Goal: Information Seeking & Learning: Learn about a topic

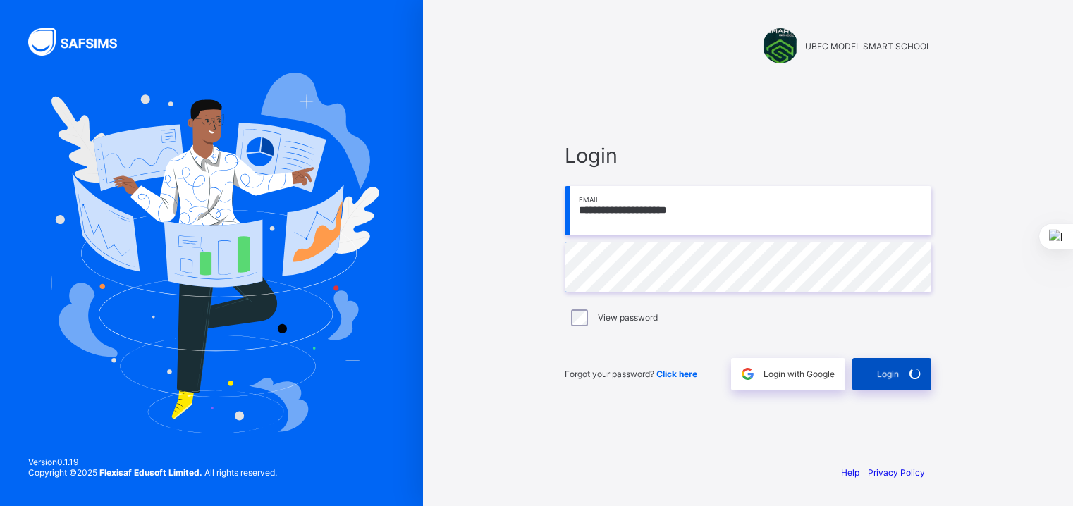
click at [905, 375] on div "Login" at bounding box center [891, 374] width 79 height 32
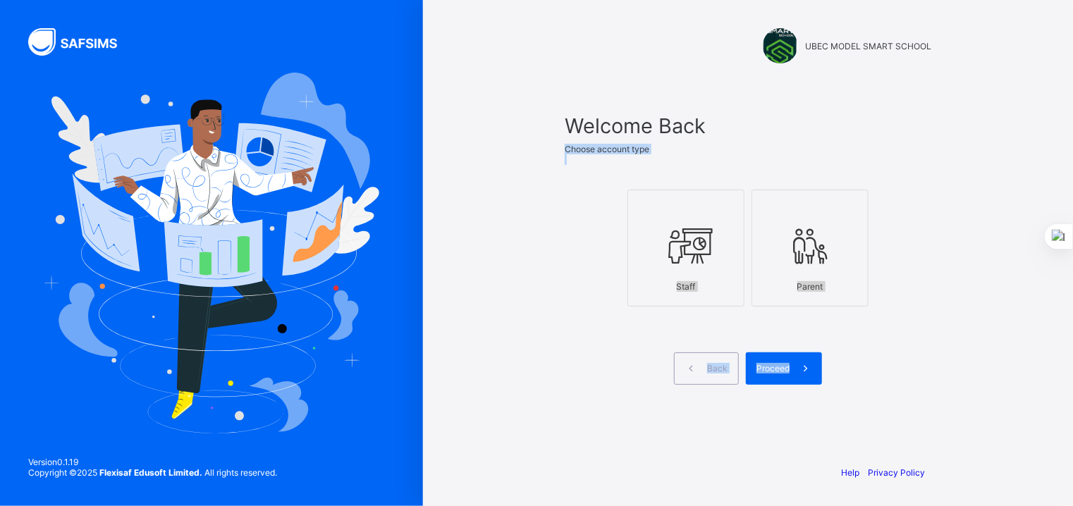
click at [684, 254] on icon at bounding box center [685, 246] width 49 height 42
click at [768, 362] on div "Proceed" at bounding box center [784, 368] width 76 height 32
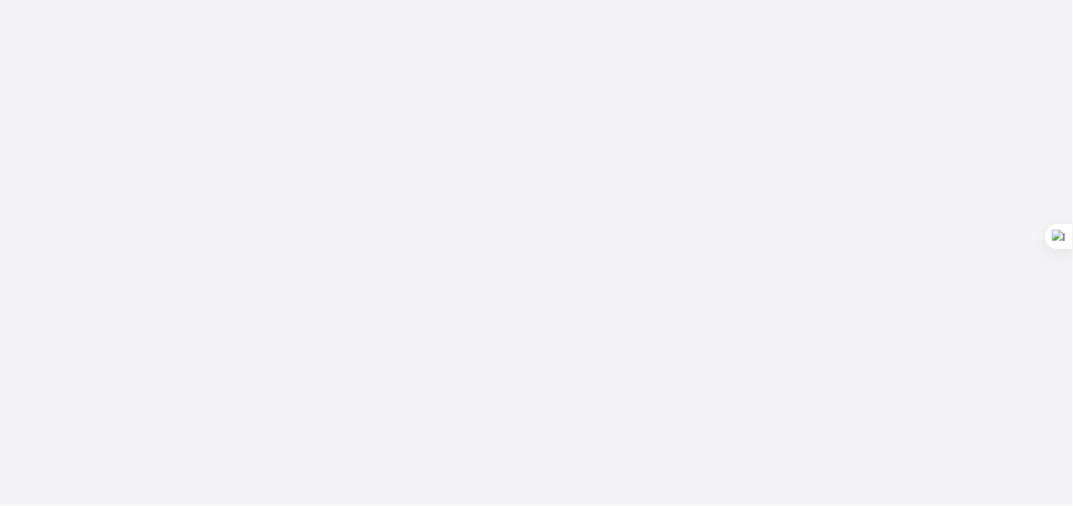
click at [768, 362] on div "New Update Available Hello there, You can install SAFSIMS on your device for ea…" at bounding box center [536, 253] width 1073 height 506
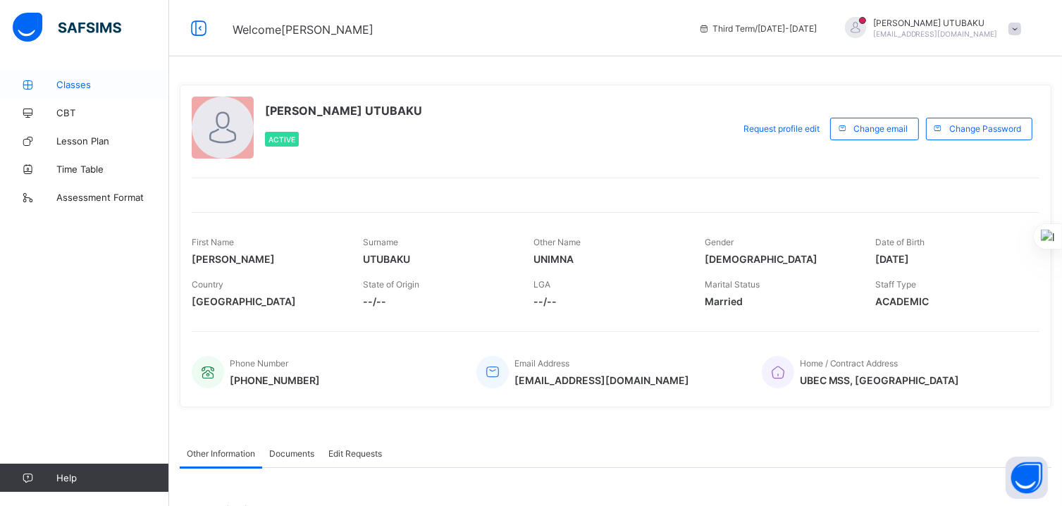
click at [90, 80] on span "Classes" at bounding box center [112, 84] width 113 height 11
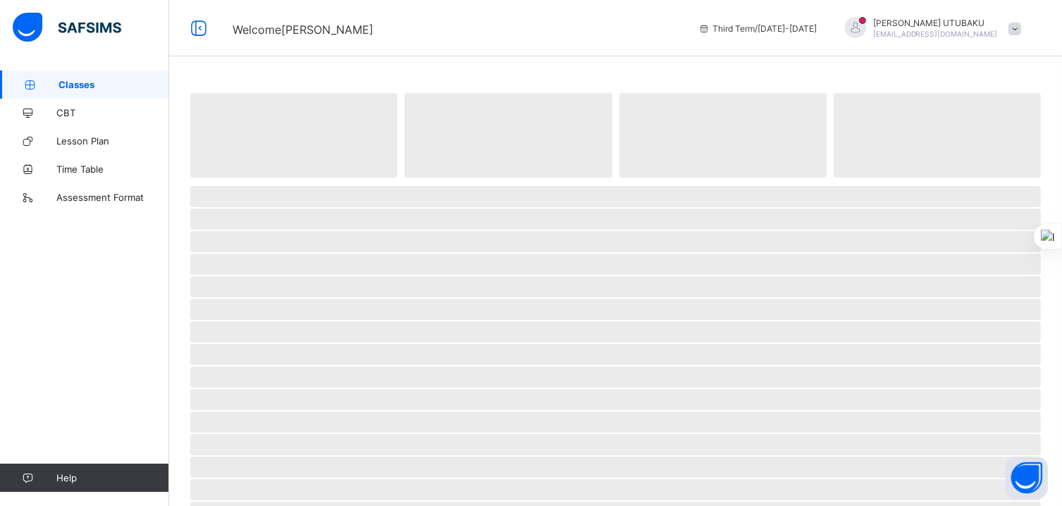
click at [90, 80] on span "Classes" at bounding box center [113, 84] width 111 height 11
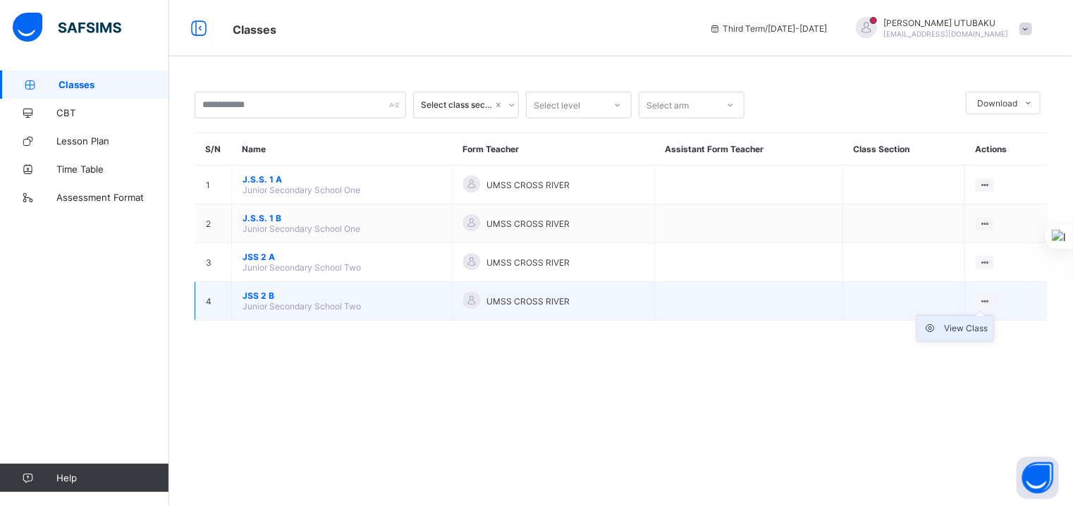
click at [965, 325] on div "View Class" at bounding box center [966, 328] width 44 height 14
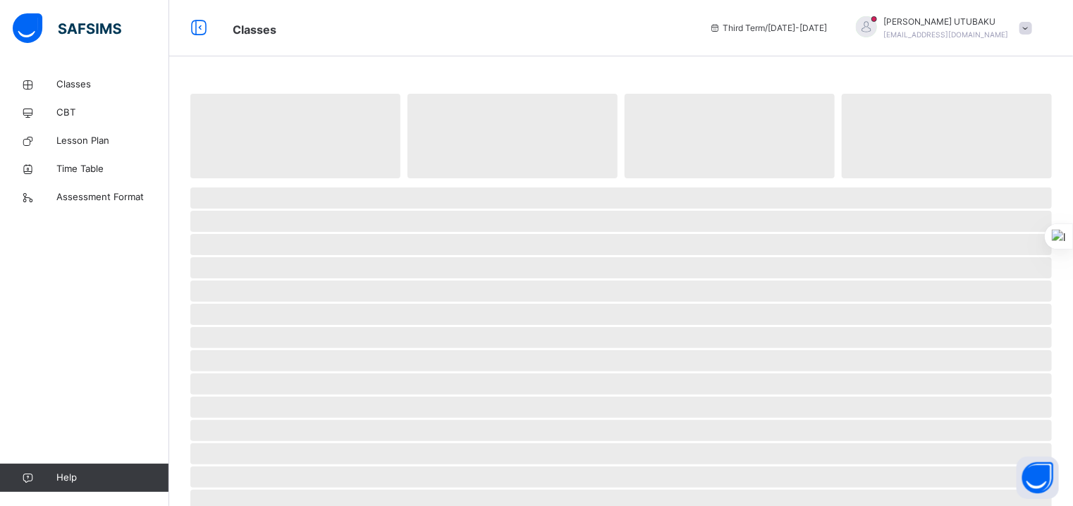
click at [965, 327] on span "‌" at bounding box center [620, 337] width 861 height 21
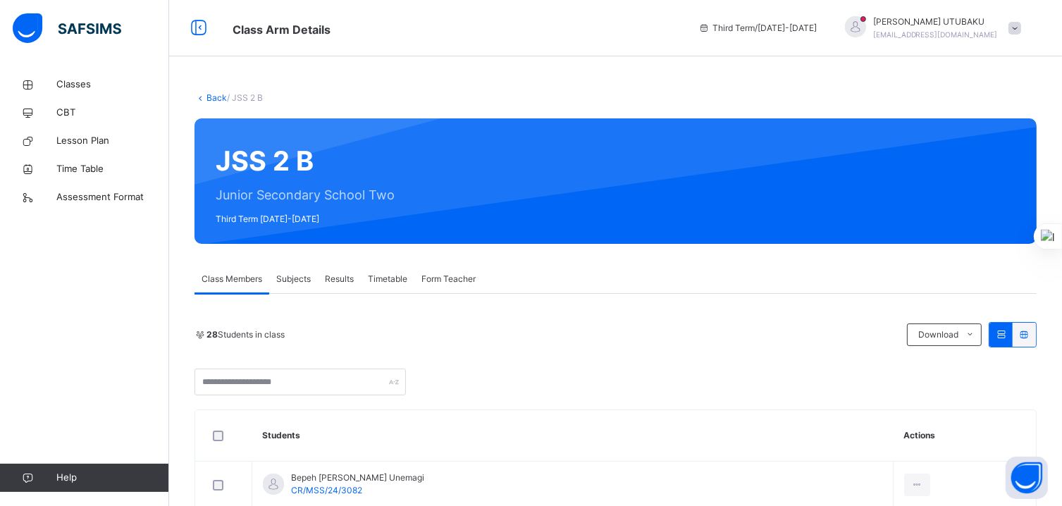
click at [222, 283] on span "Class Members" at bounding box center [232, 279] width 61 height 13
click at [289, 283] on span "Subjects" at bounding box center [293, 279] width 35 height 13
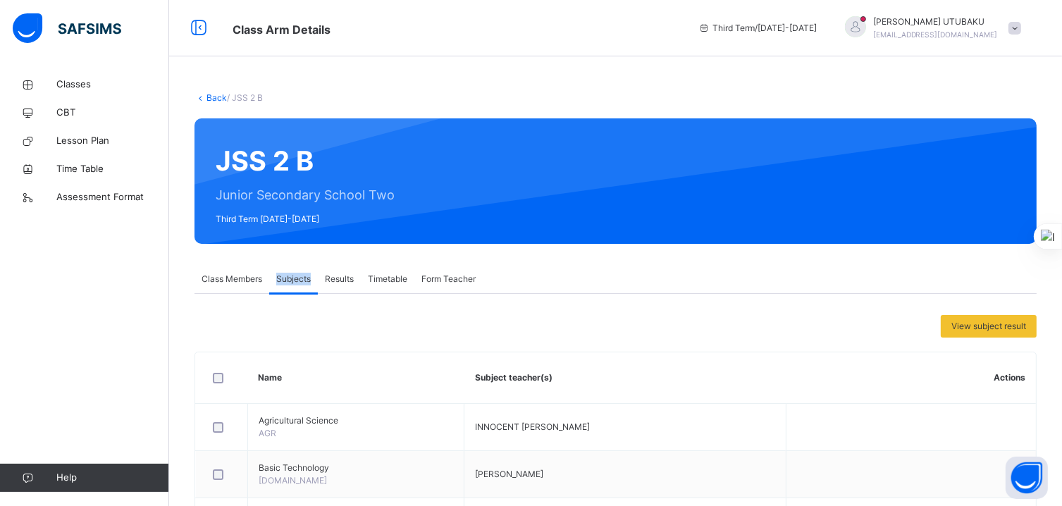
click at [289, 283] on span "Subjects" at bounding box center [293, 279] width 35 height 13
